Goal: Find specific page/section: Find specific page/section

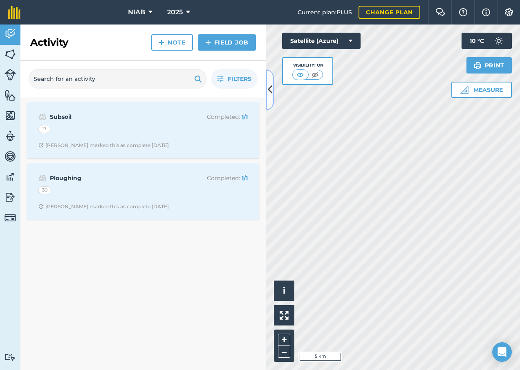
click at [268, 91] on icon at bounding box center [270, 90] width 4 height 14
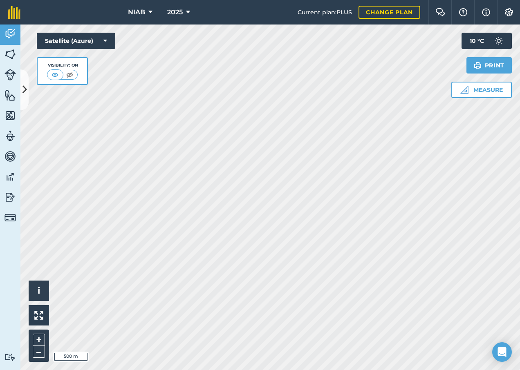
click at [473, 7] on div "NIAB 2025 Current plan : PLUS Change plan Farm Chat Help Info Settings NIAB - 2…" at bounding box center [260, 185] width 520 height 370
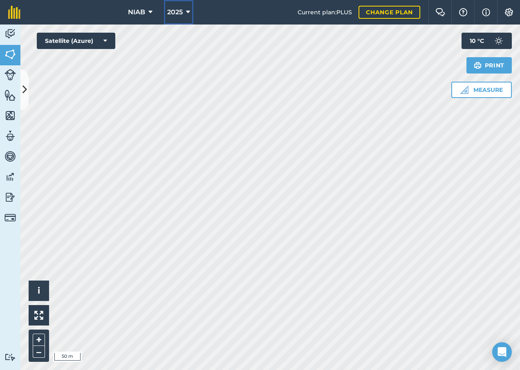
click at [186, 9] on icon at bounding box center [188, 12] width 4 height 10
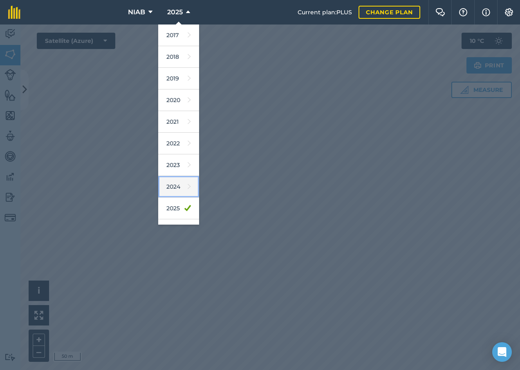
click at [173, 186] on link "2024" at bounding box center [178, 187] width 41 height 22
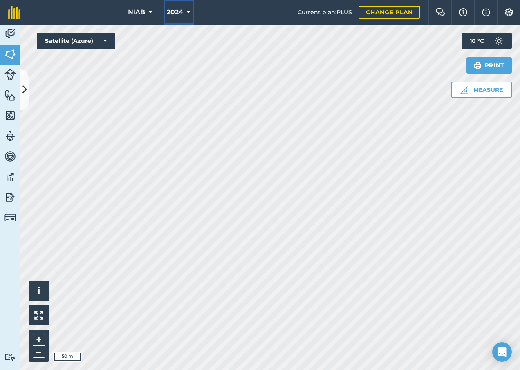
click at [187, 13] on icon at bounding box center [188, 12] width 4 height 10
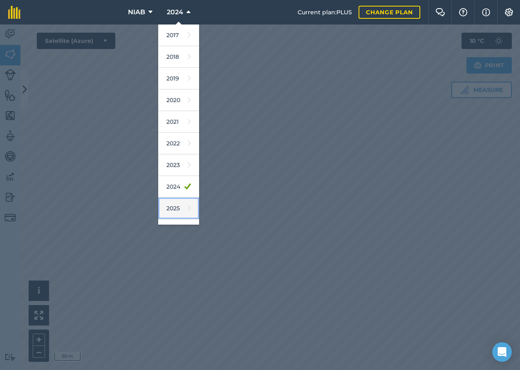
click at [177, 204] on link "2025" at bounding box center [178, 209] width 41 height 22
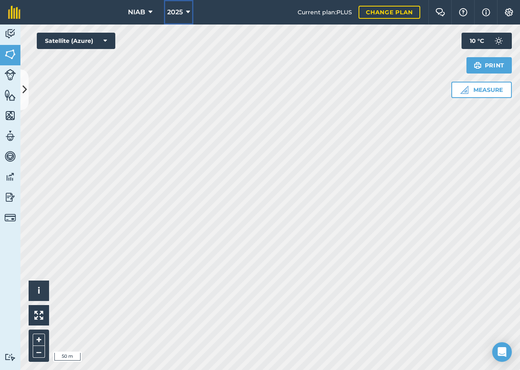
click at [192, 8] on button "2025" at bounding box center [178, 12] width 29 height 25
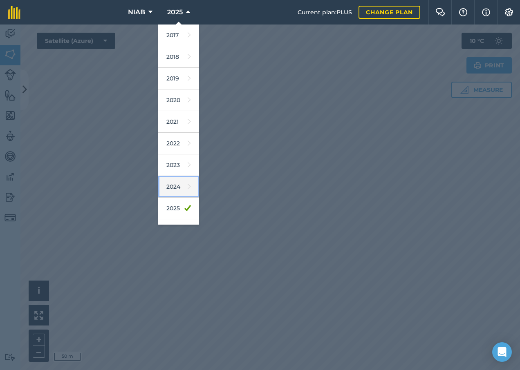
click at [176, 185] on link "2024" at bounding box center [178, 187] width 41 height 22
